Goal: Task Accomplishment & Management: Use online tool/utility

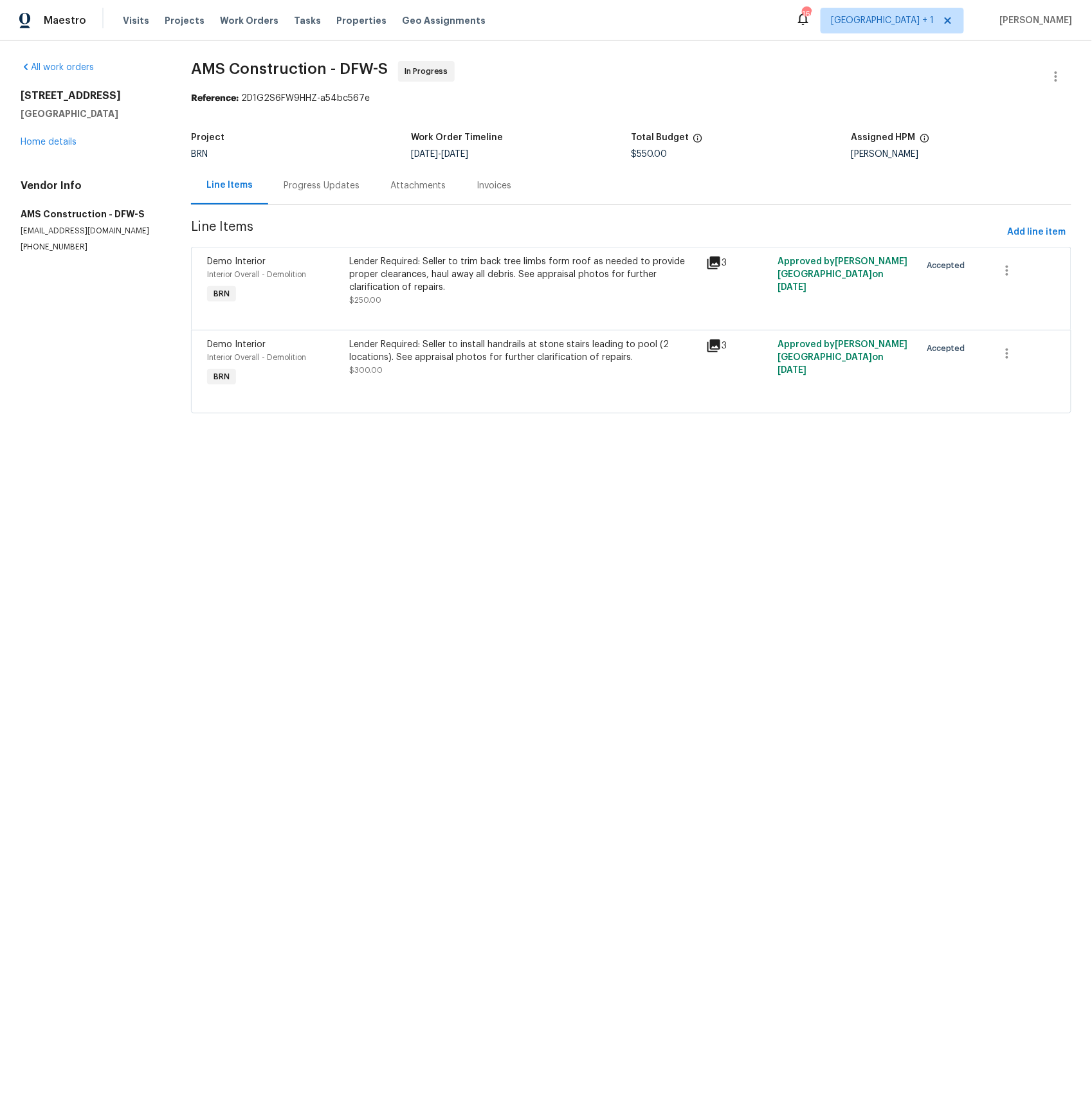
click at [717, 256] on icon at bounding box center [714, 263] width 13 height 13
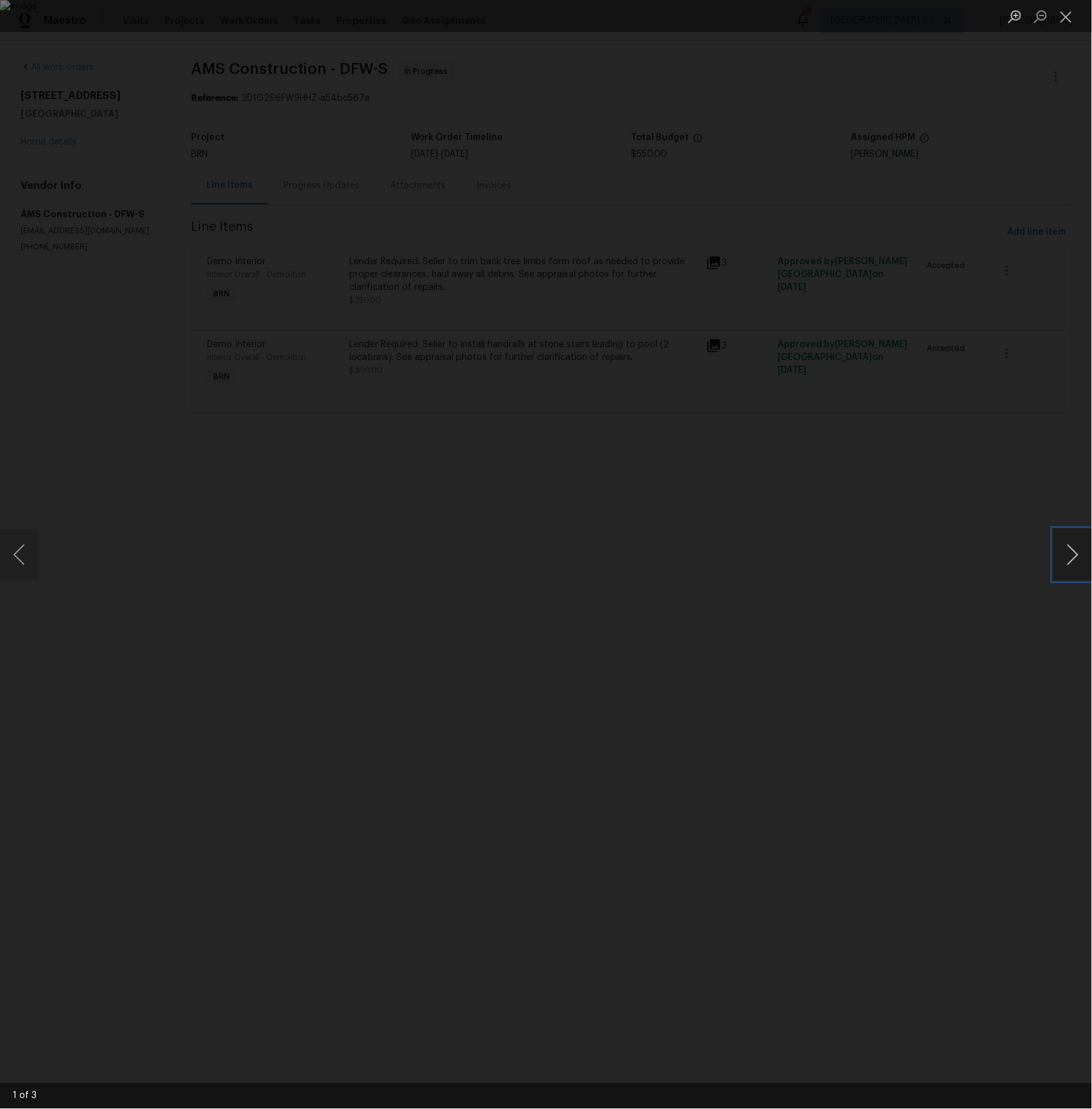
click at [1060, 562] on button "Next image" at bounding box center [1072, 554] width 39 height 51
drag, startPoint x: 952, startPoint y: 561, endPoint x: 925, endPoint y: 553, distance: 28.2
click at [952, 561] on div "Lightbox" at bounding box center [546, 554] width 1092 height 1109
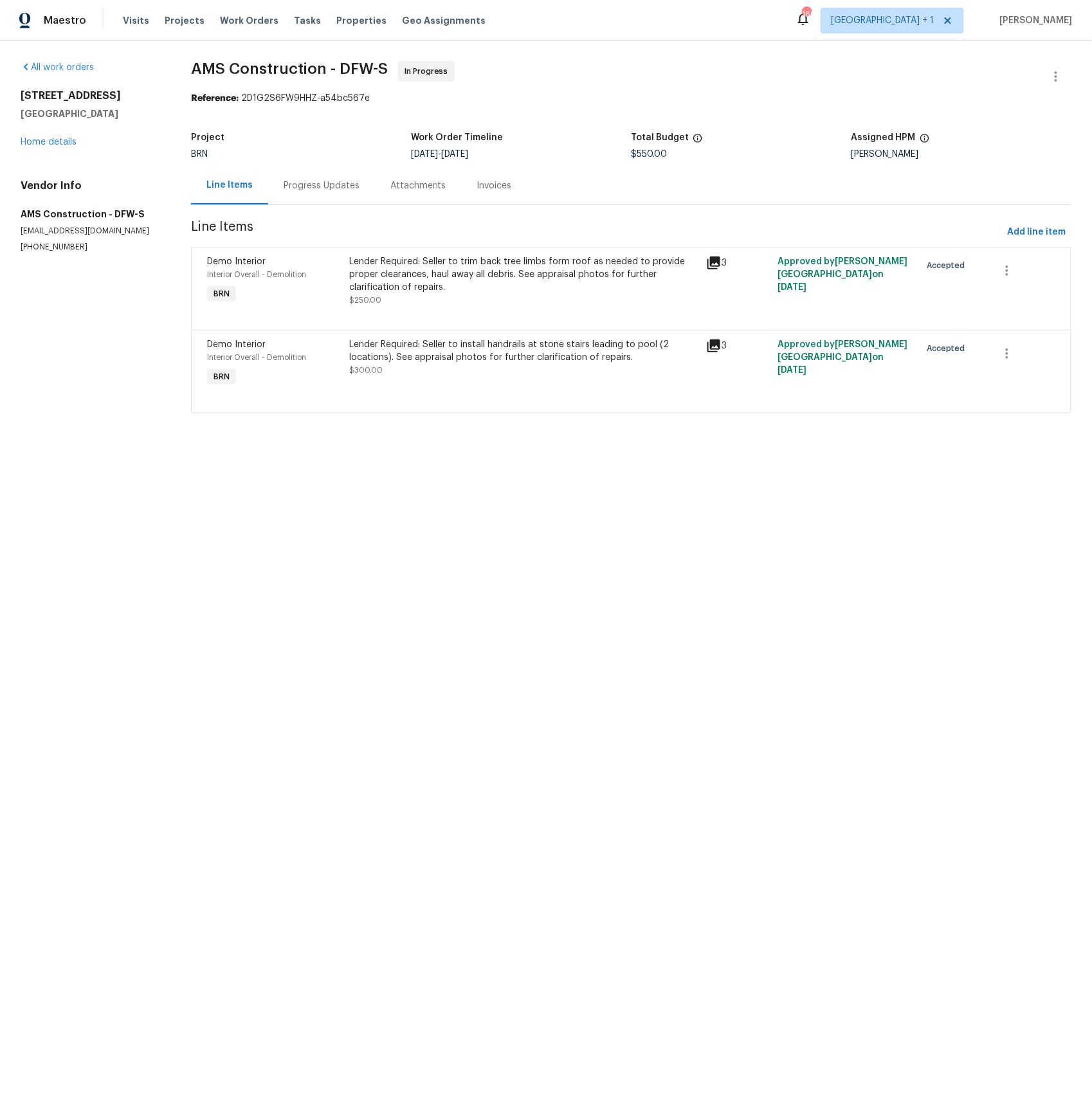
click at [720, 345] on icon at bounding box center [714, 346] width 13 height 13
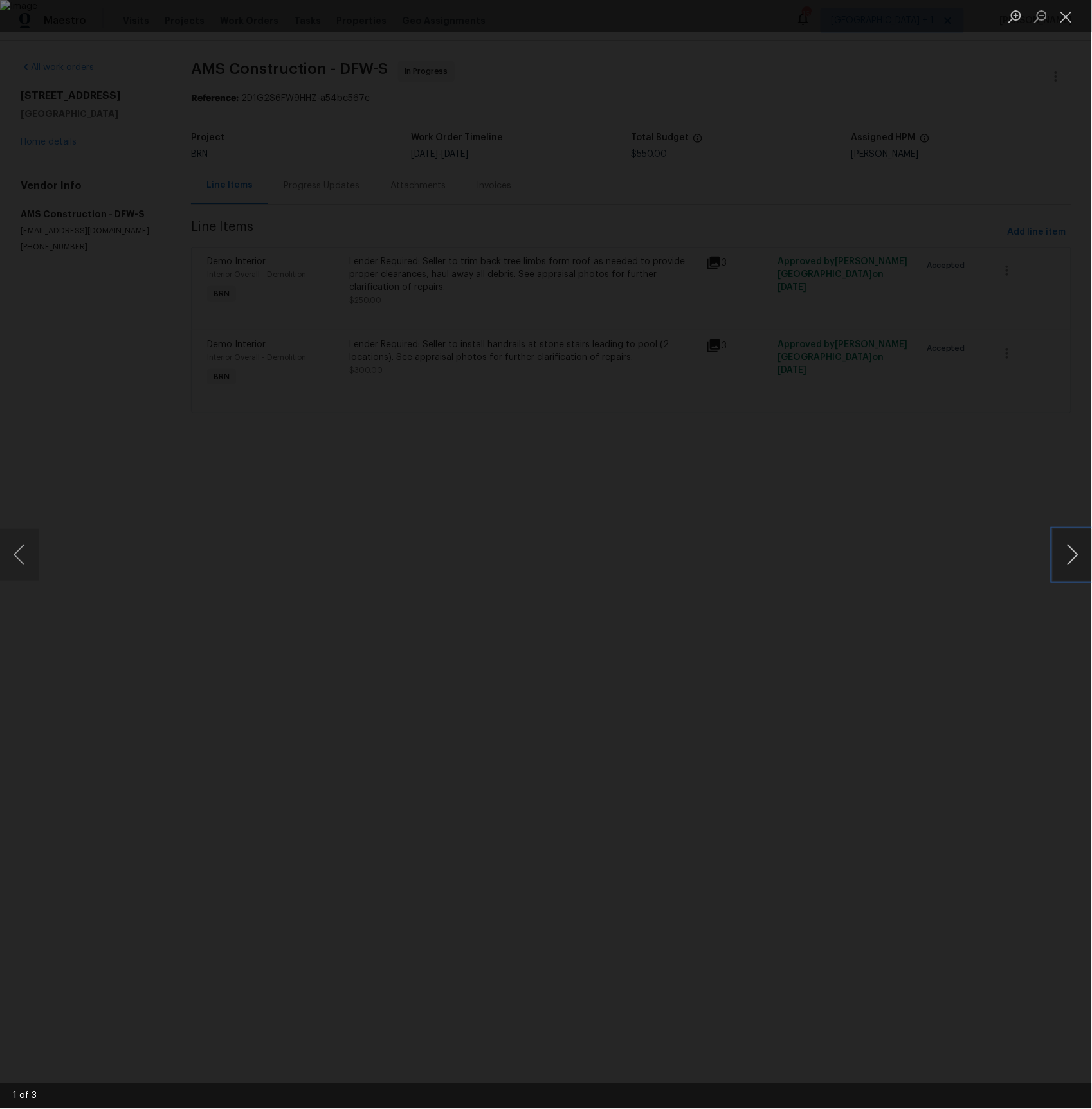
click at [1072, 554] on button "Next image" at bounding box center [1072, 554] width 39 height 51
click at [1072, 555] on button "Next image" at bounding box center [1072, 554] width 39 height 51
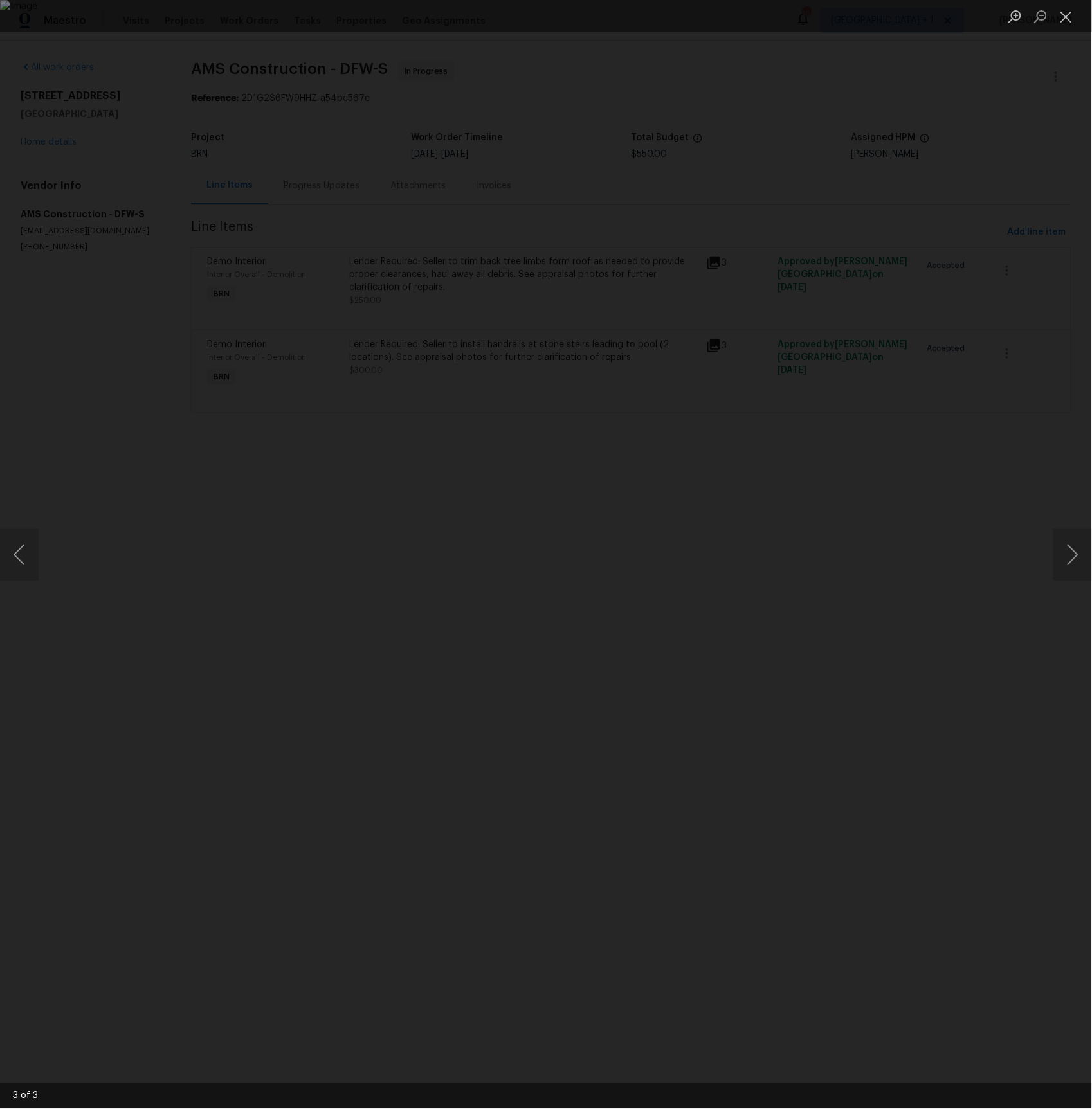
click at [122, 303] on div "Lightbox" at bounding box center [546, 554] width 1092 height 1109
